Goal: Task Accomplishment & Management: Complete application form

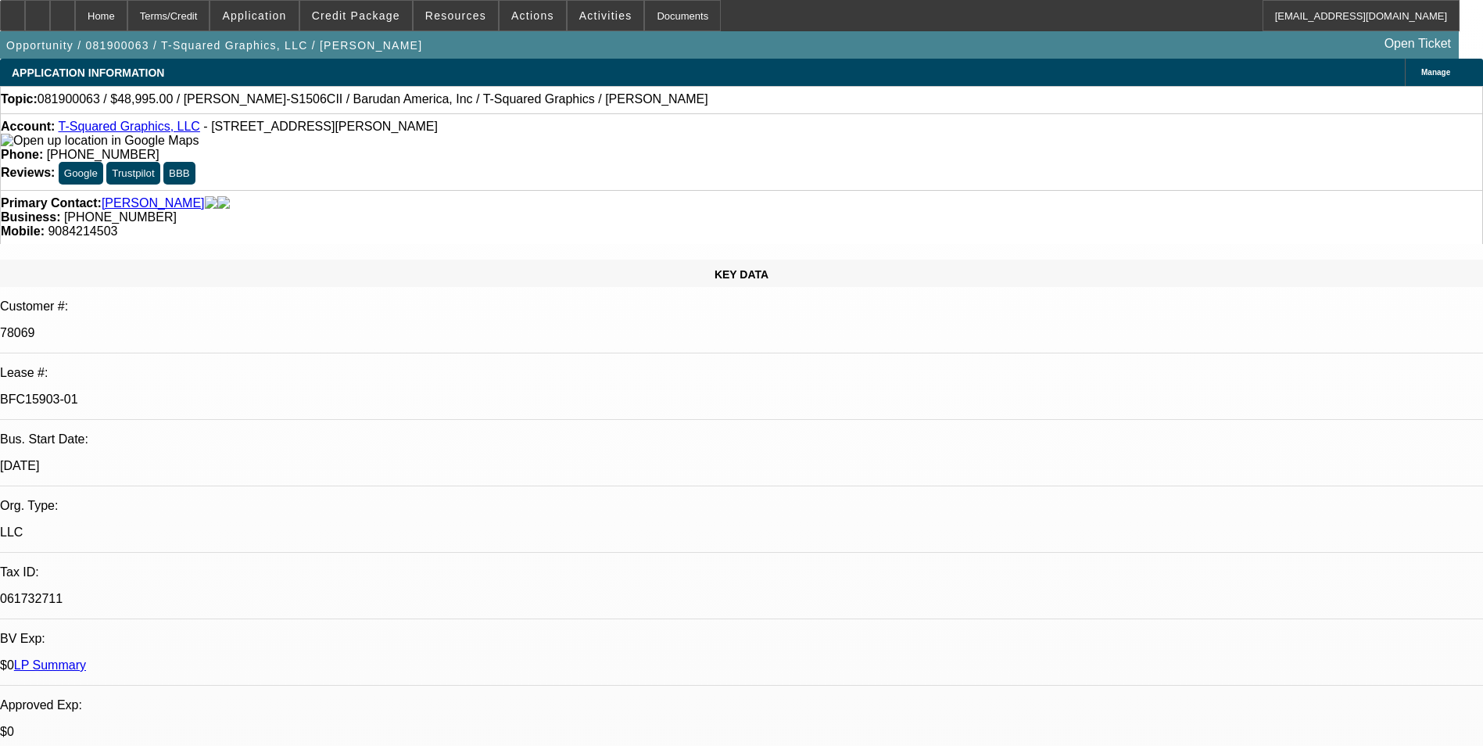
select select "0"
select select "6"
select select "0"
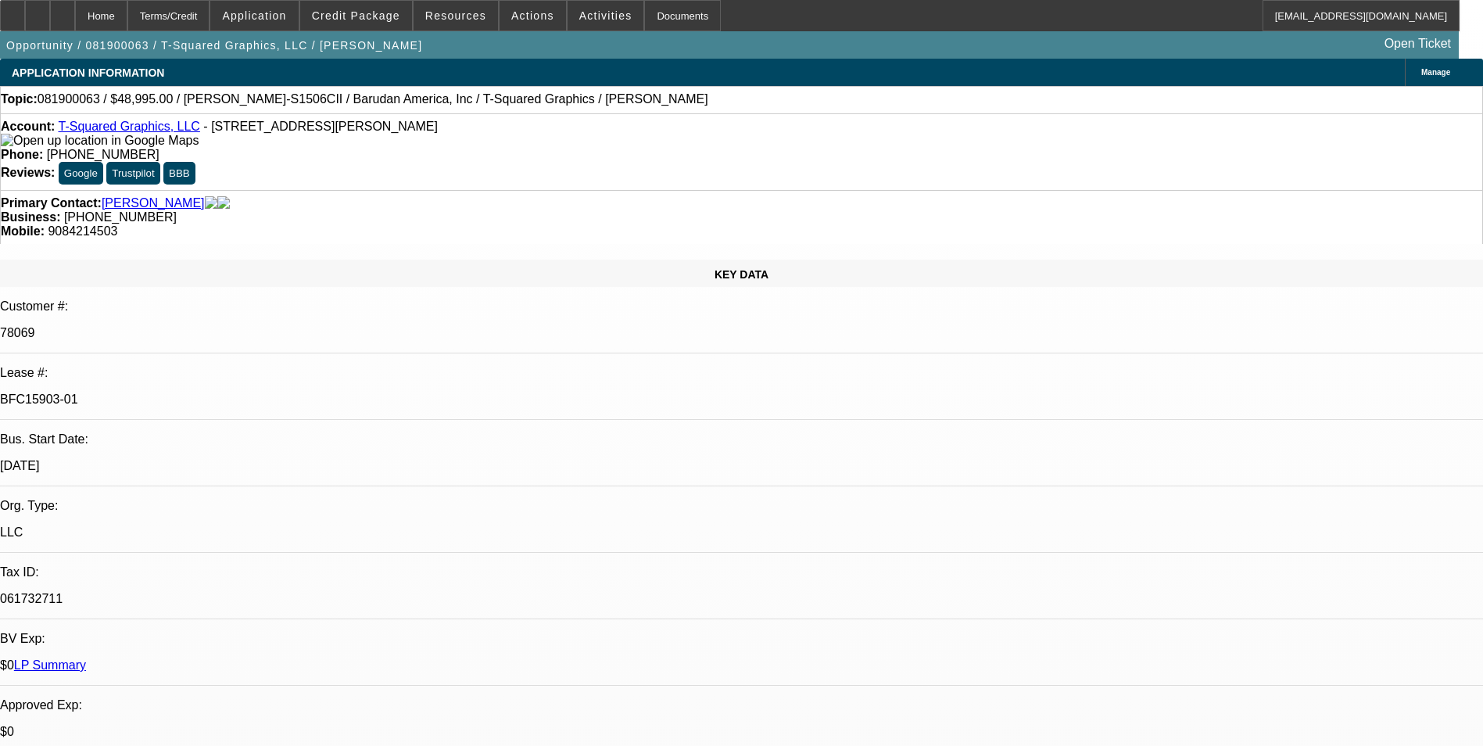
select select "0"
select select "2"
select select "0"
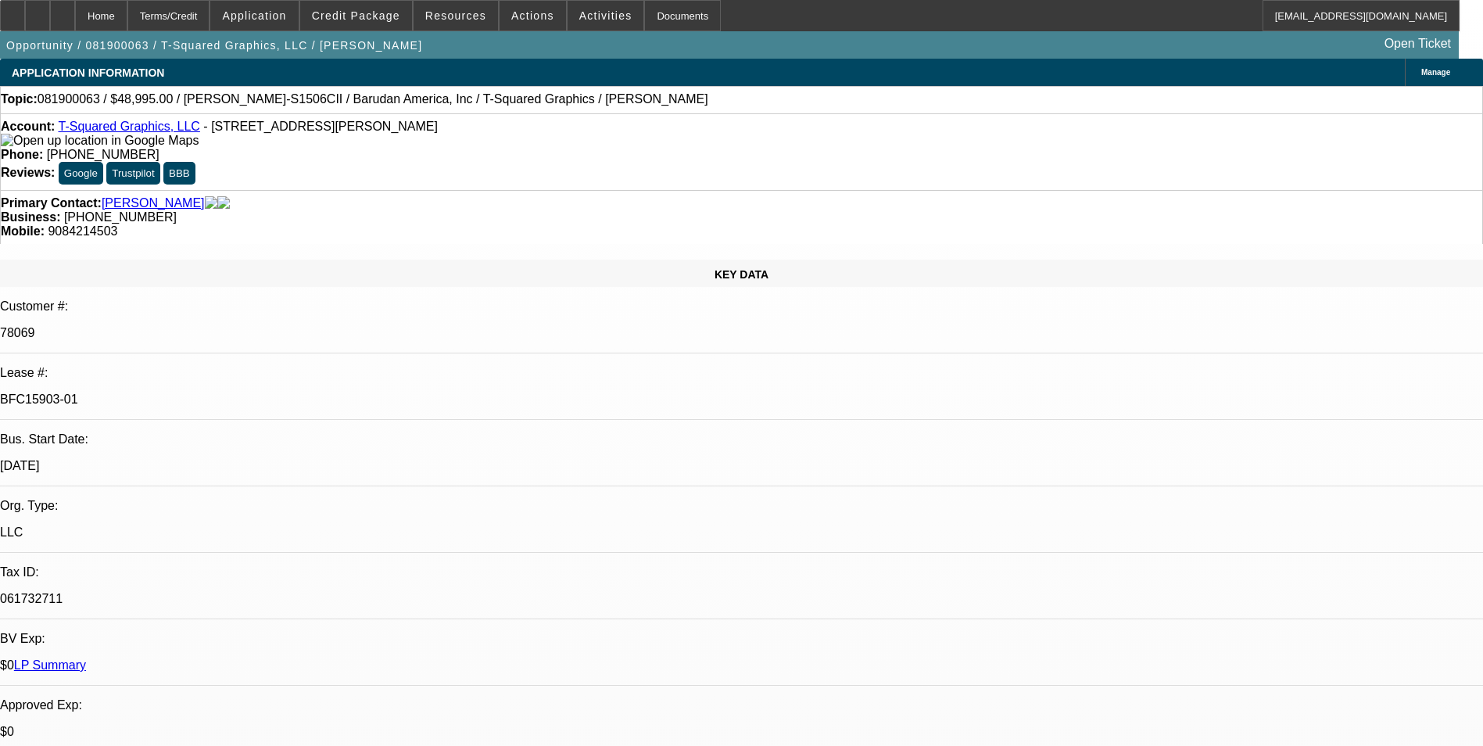
select select "2"
select select "0"
select select "6"
select select "0"
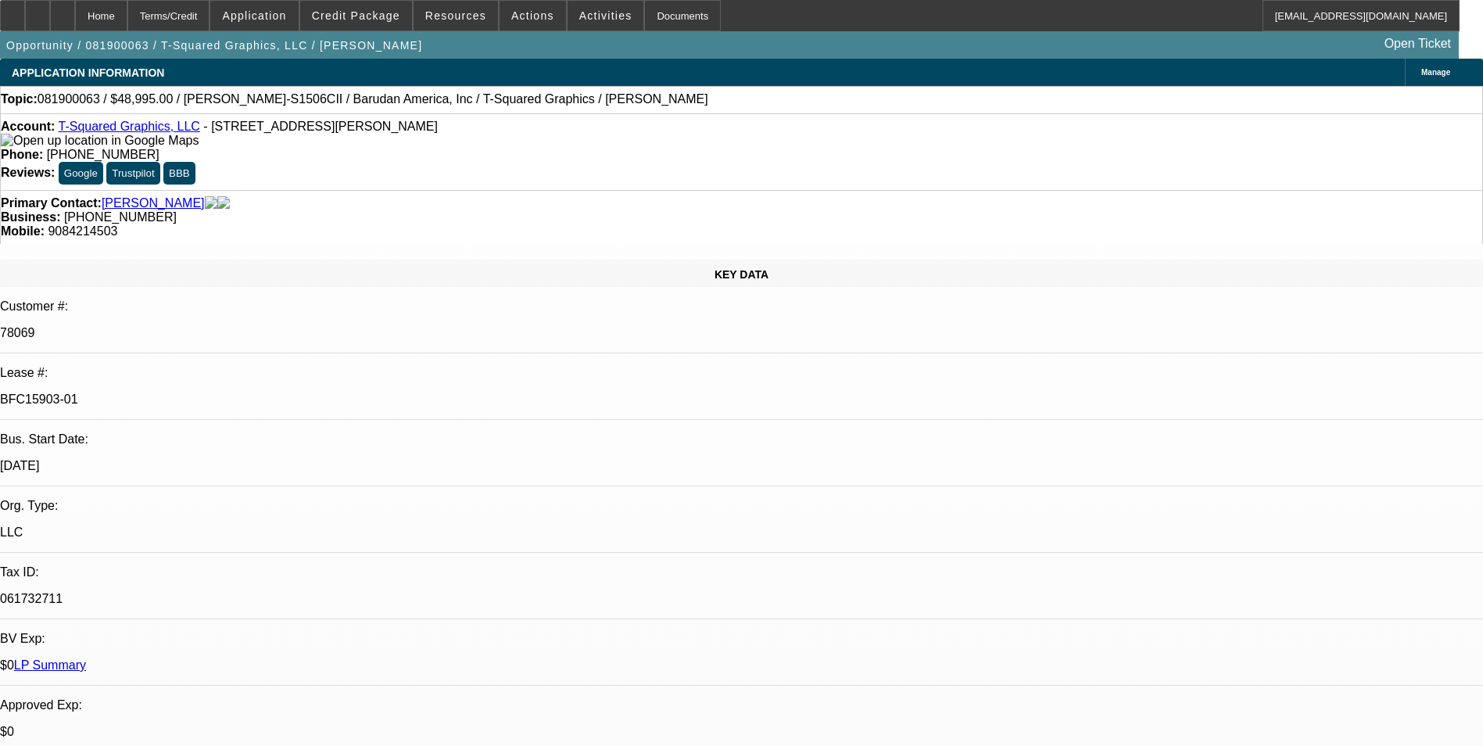
select select "2"
select select "0"
select select "2"
